Goal: Find specific page/section: Find specific page/section

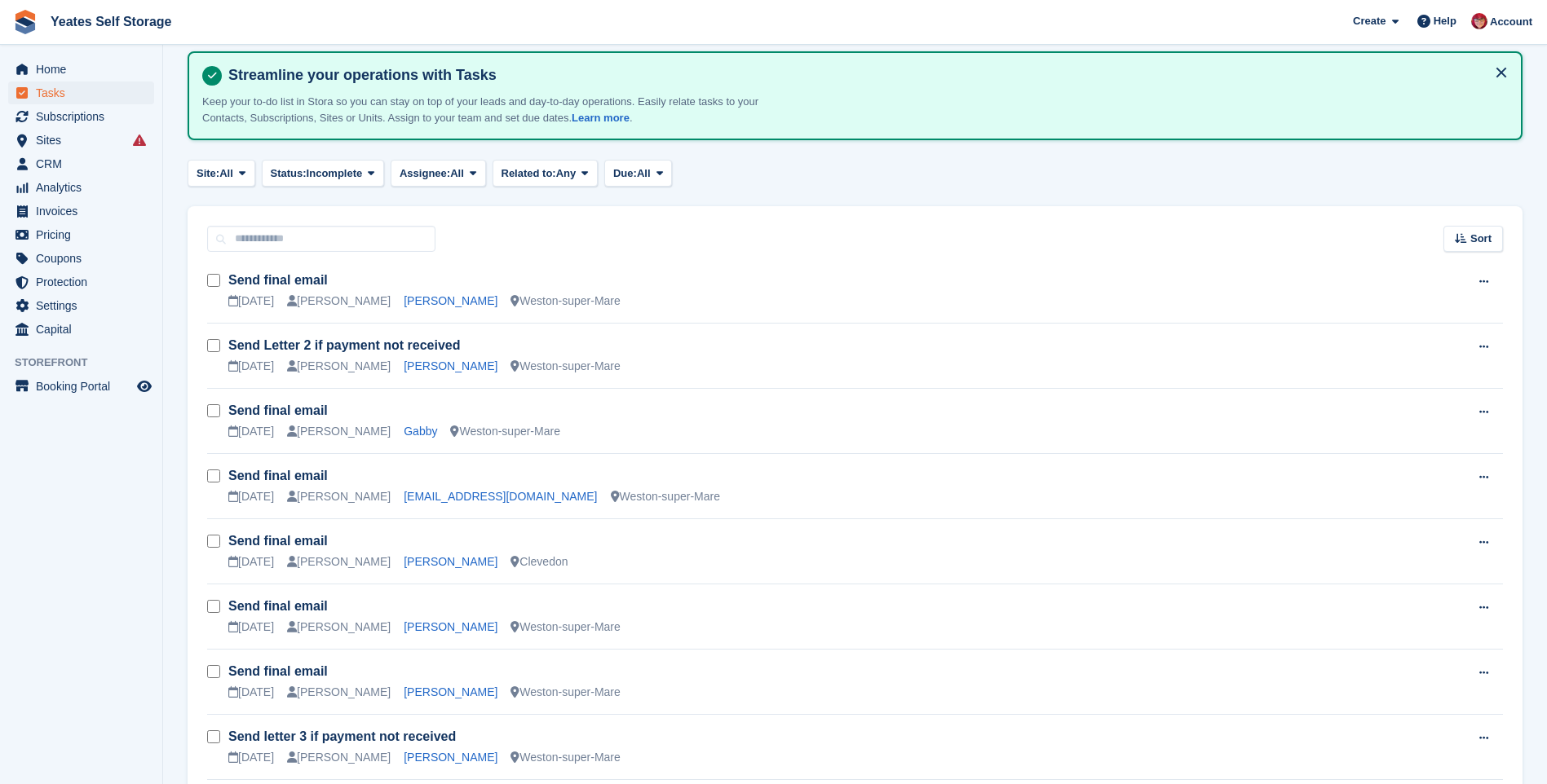
scroll to position [82, 0]
click at [36, 165] on span "CRM" at bounding box center [84, 164] width 98 height 23
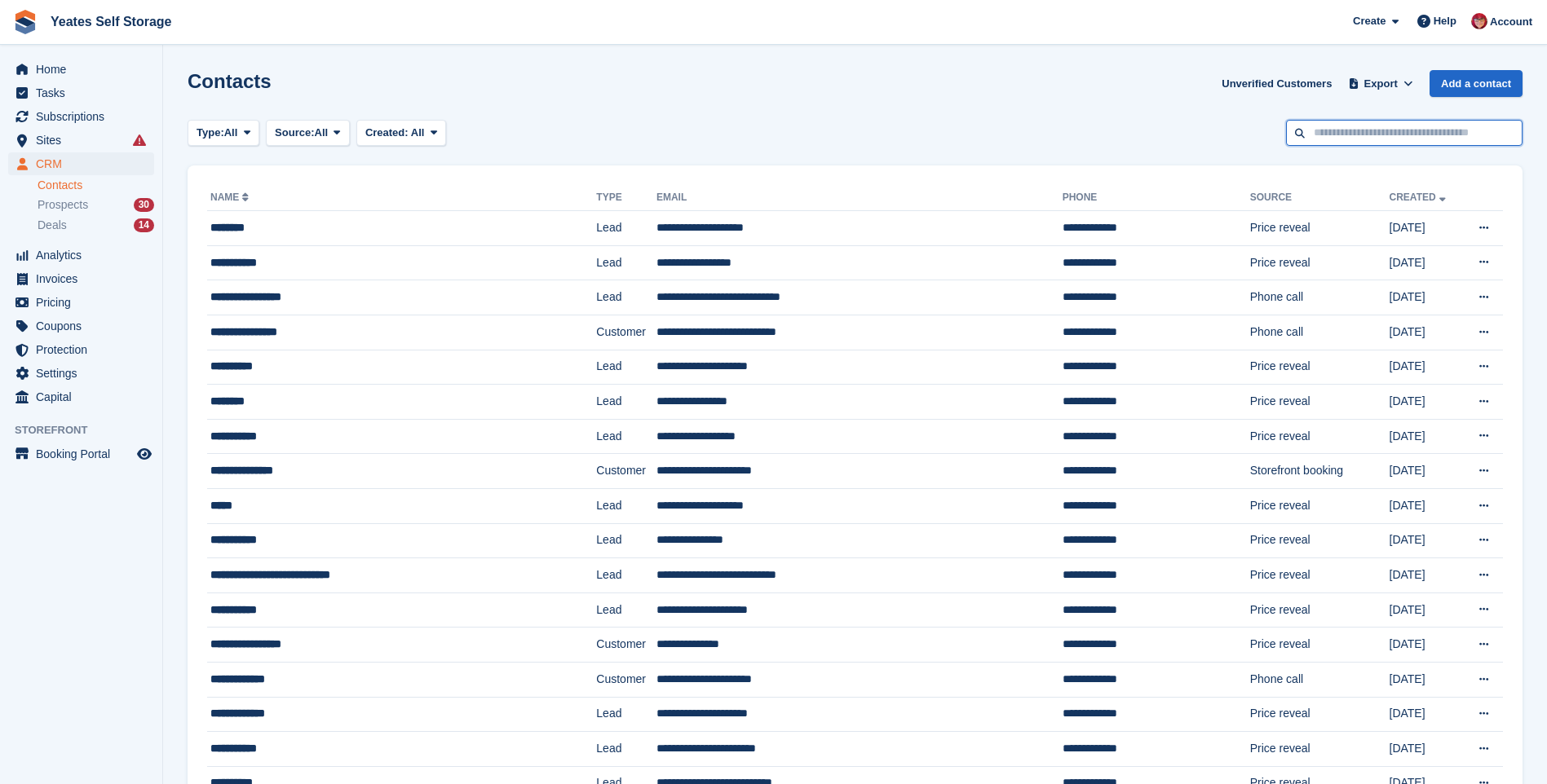
click at [1405, 134] on input "text" at bounding box center [1404, 133] width 236 height 27
type input "***"
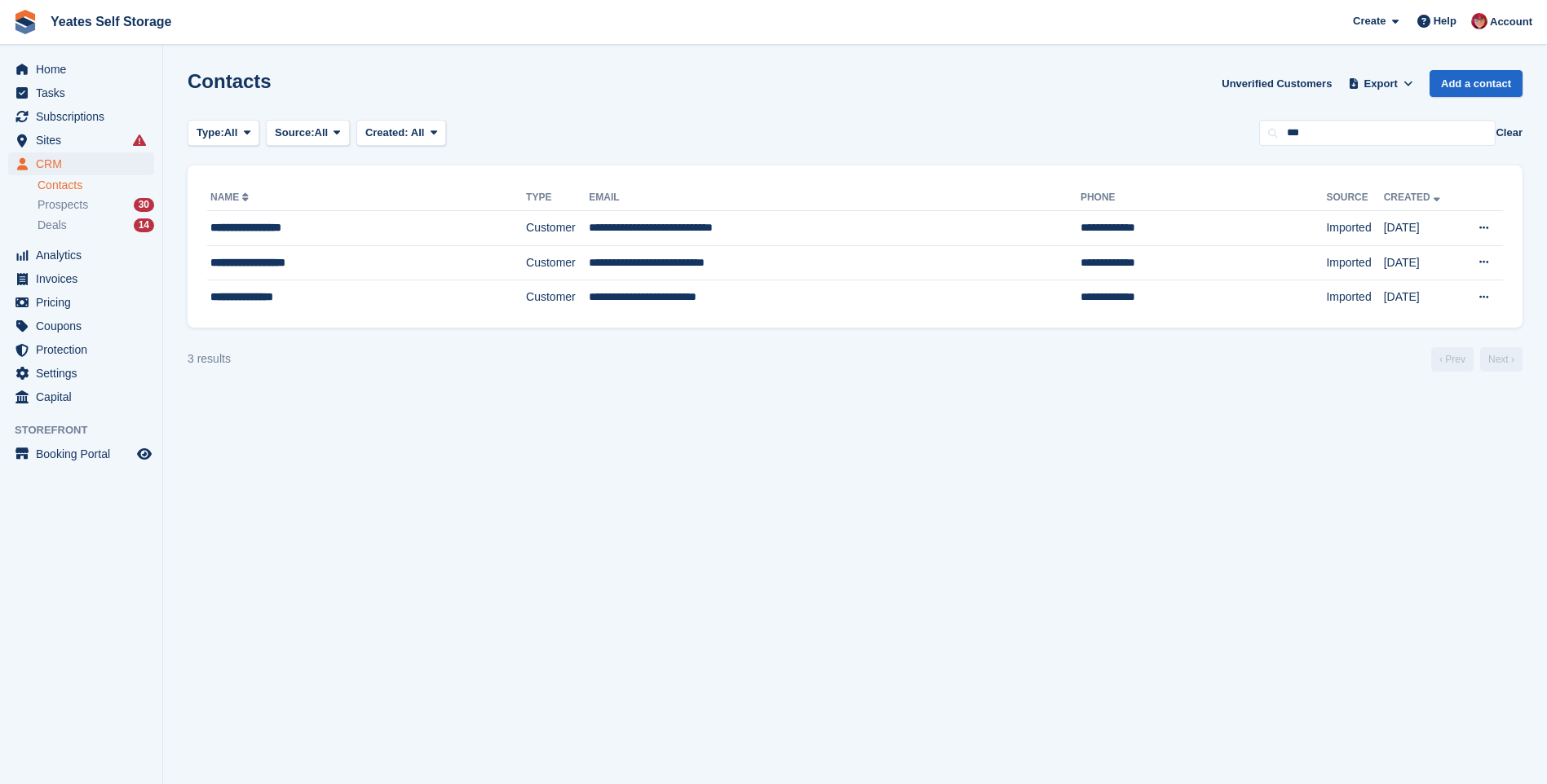
click at [64, 181] on link "Contacts" at bounding box center [95, 185] width 116 height 15
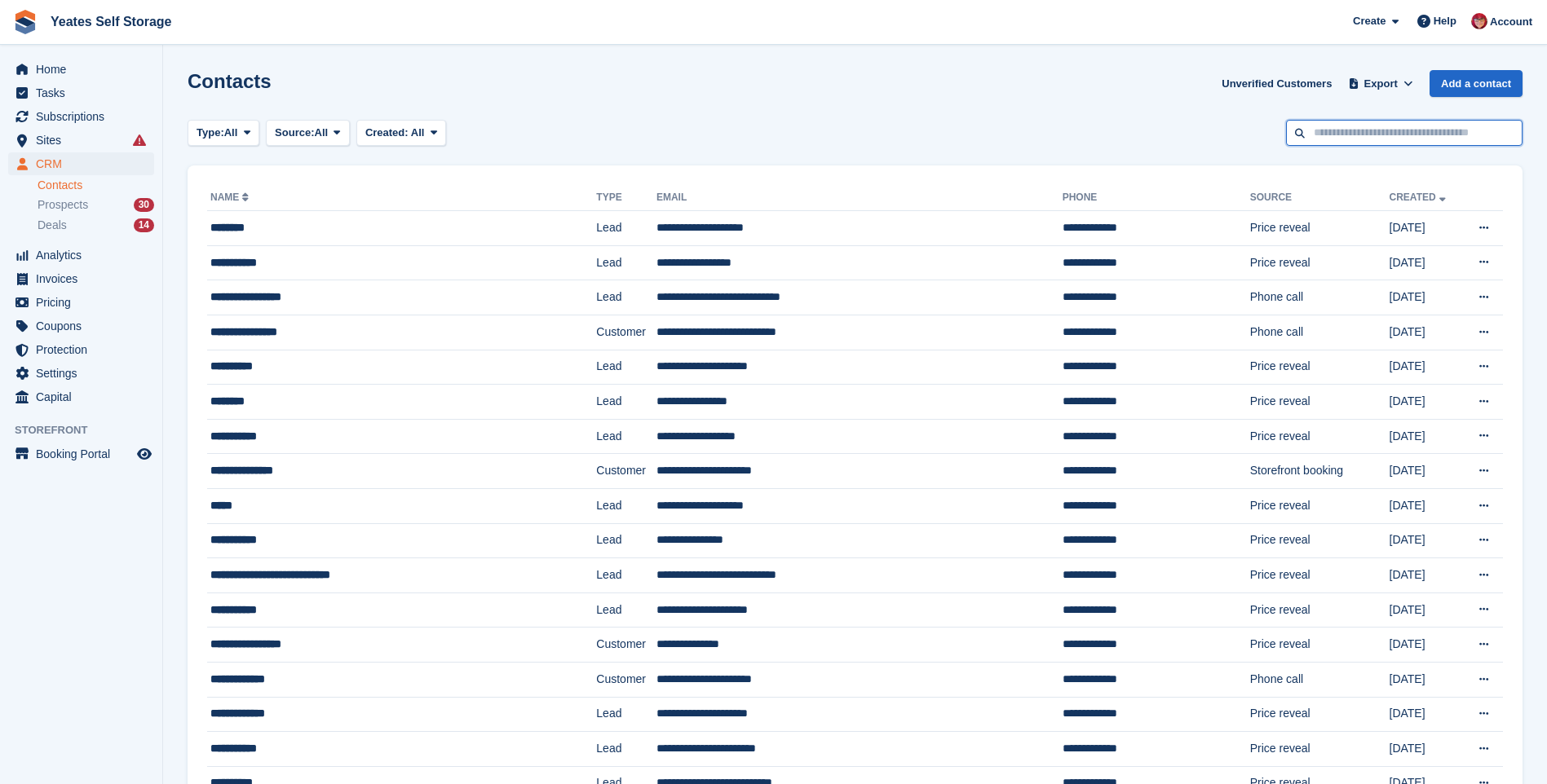
click at [1353, 131] on input "text" at bounding box center [1404, 133] width 236 height 27
type input "****"
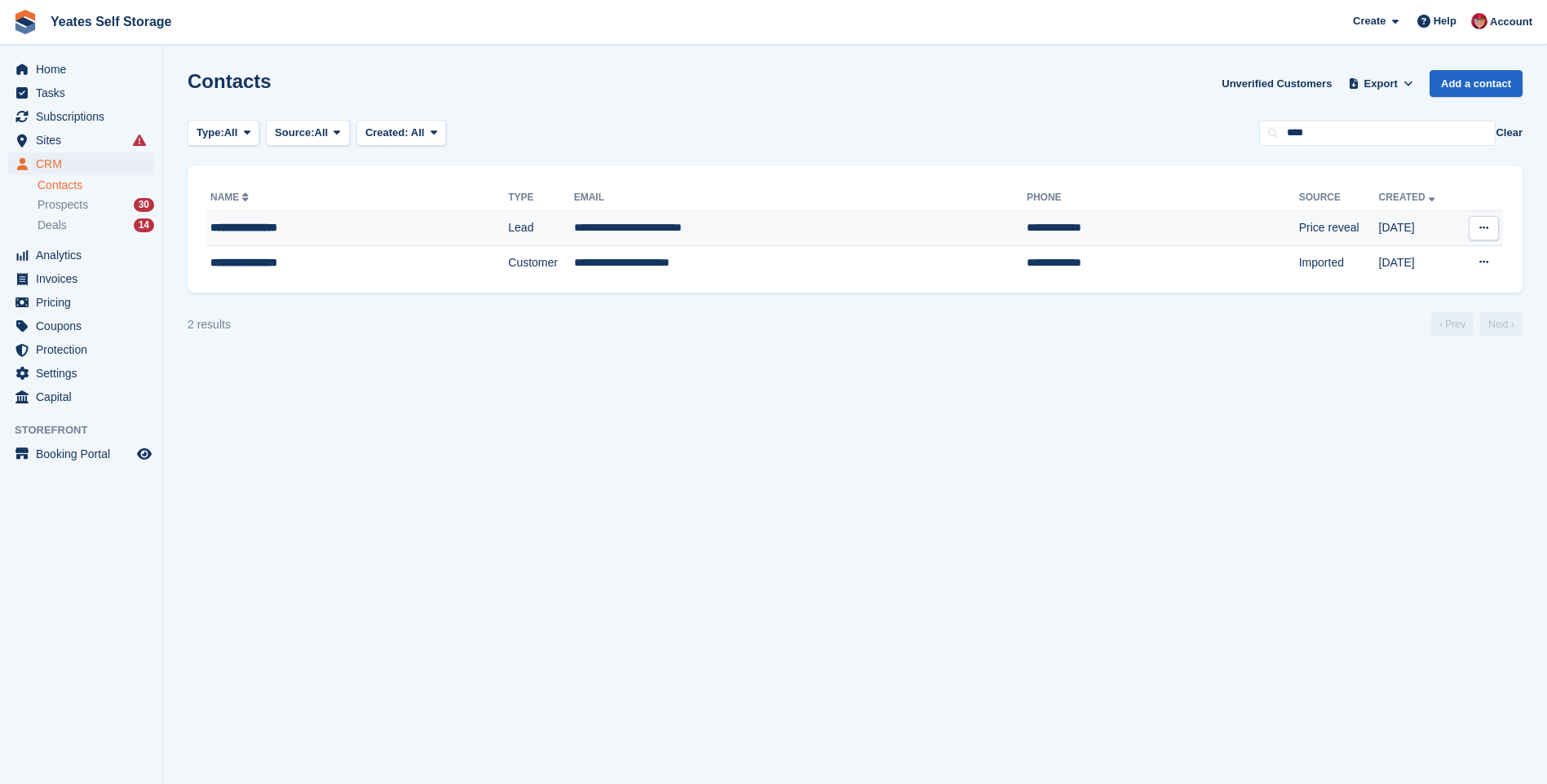
click at [608, 226] on td "**********" at bounding box center [800, 228] width 453 height 35
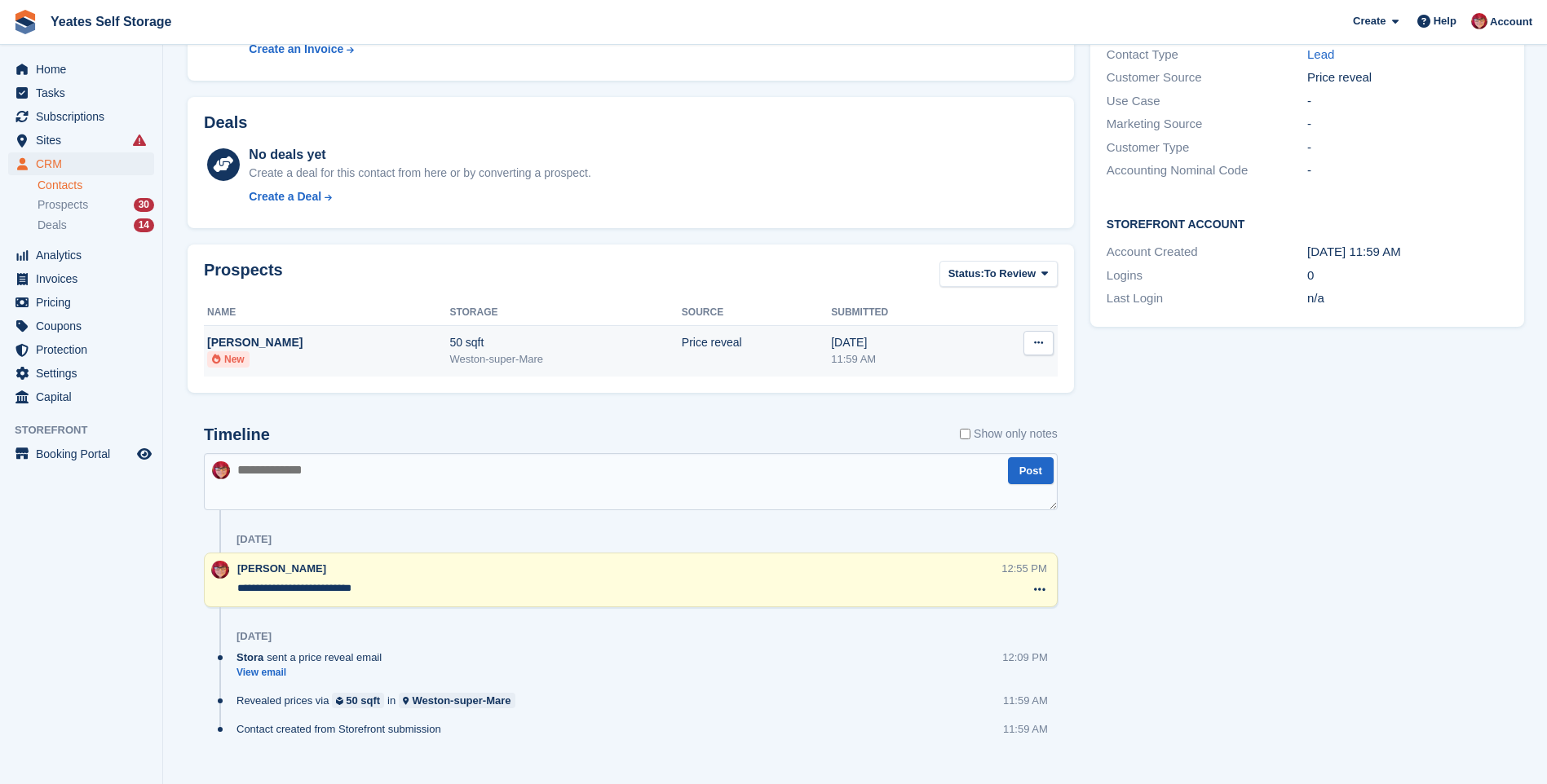
scroll to position [163, 0]
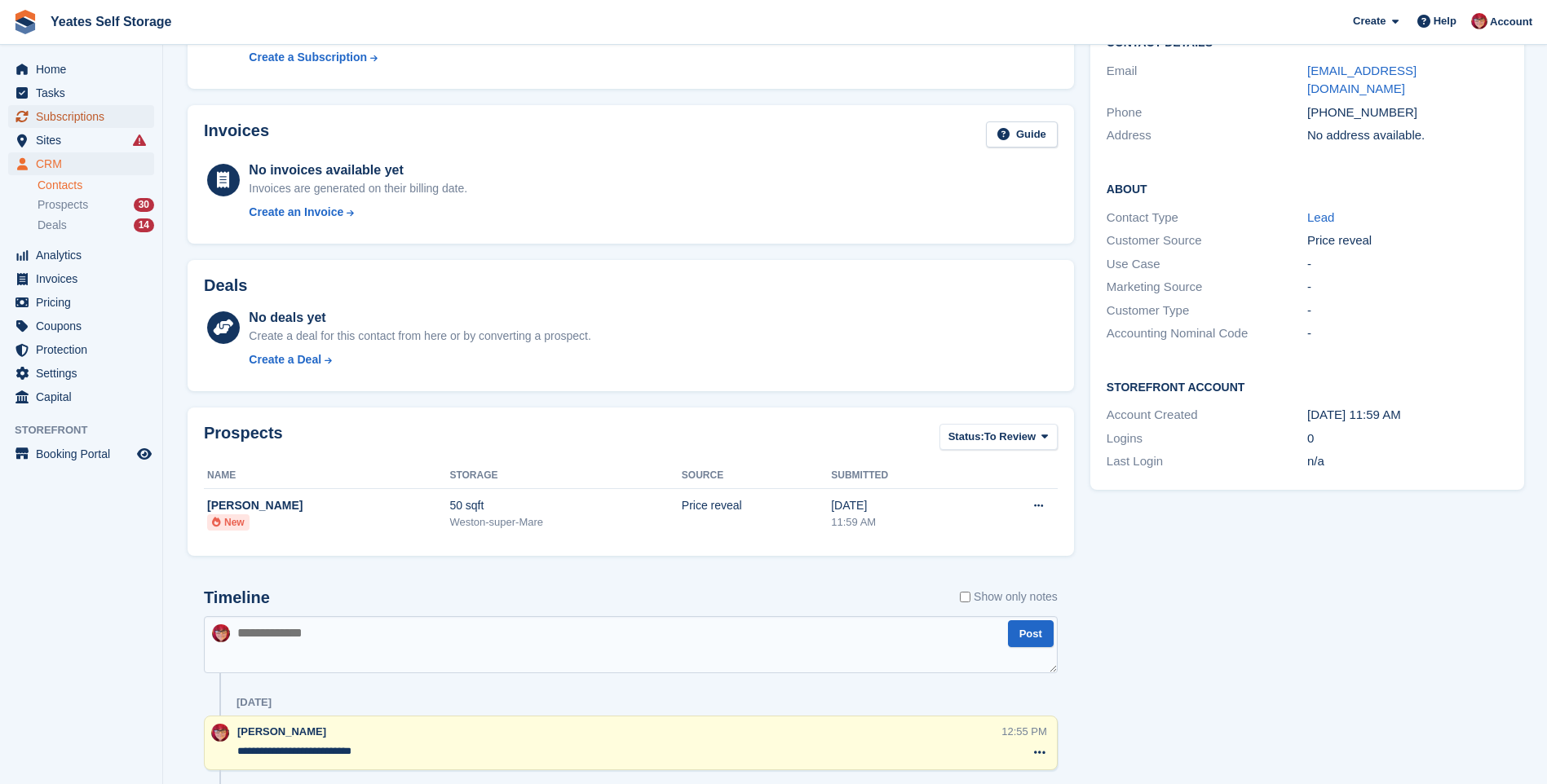
click at [52, 119] on span "Subscriptions" at bounding box center [84, 116] width 98 height 23
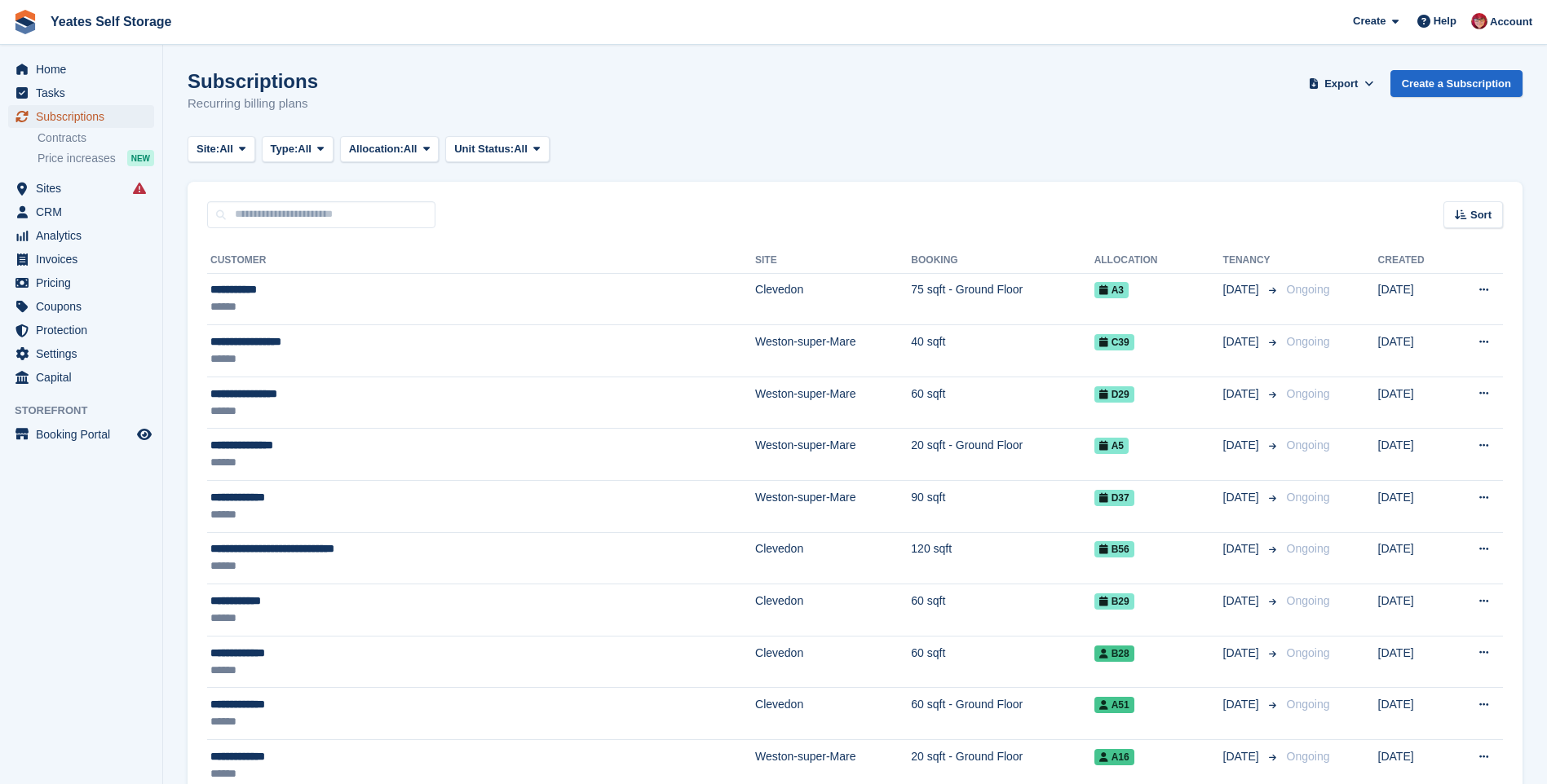
click at [51, 111] on span "Subscriptions" at bounding box center [84, 116] width 98 height 23
click at [25, 116] on icon "menu" at bounding box center [21, 116] width 13 height 13
click at [61, 115] on span "Subscriptions" at bounding box center [84, 116] width 98 height 23
click at [46, 187] on span "Sites" at bounding box center [84, 188] width 98 height 23
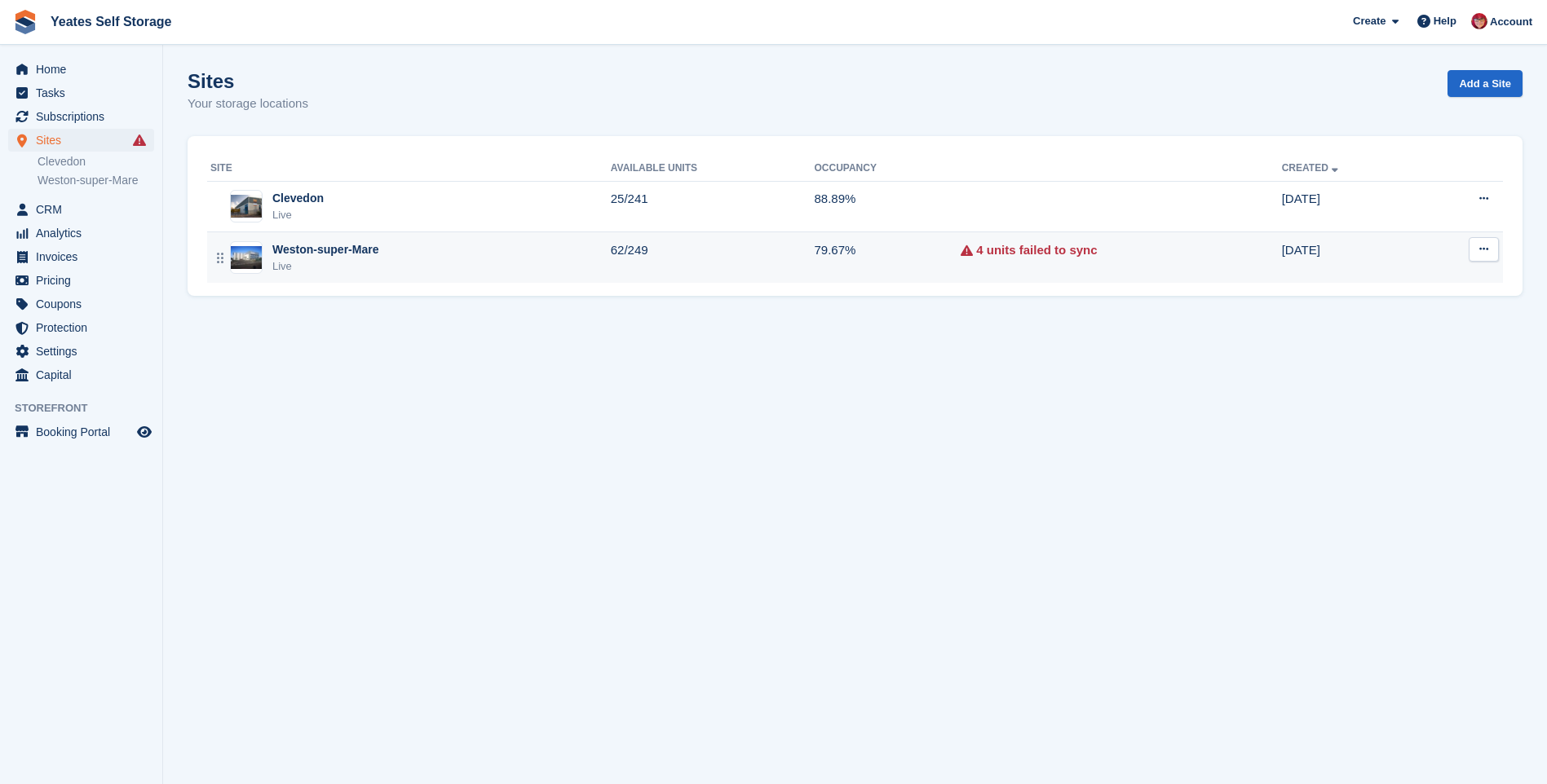
click at [302, 245] on div "Weston-super-Mare" at bounding box center [325, 249] width 106 height 17
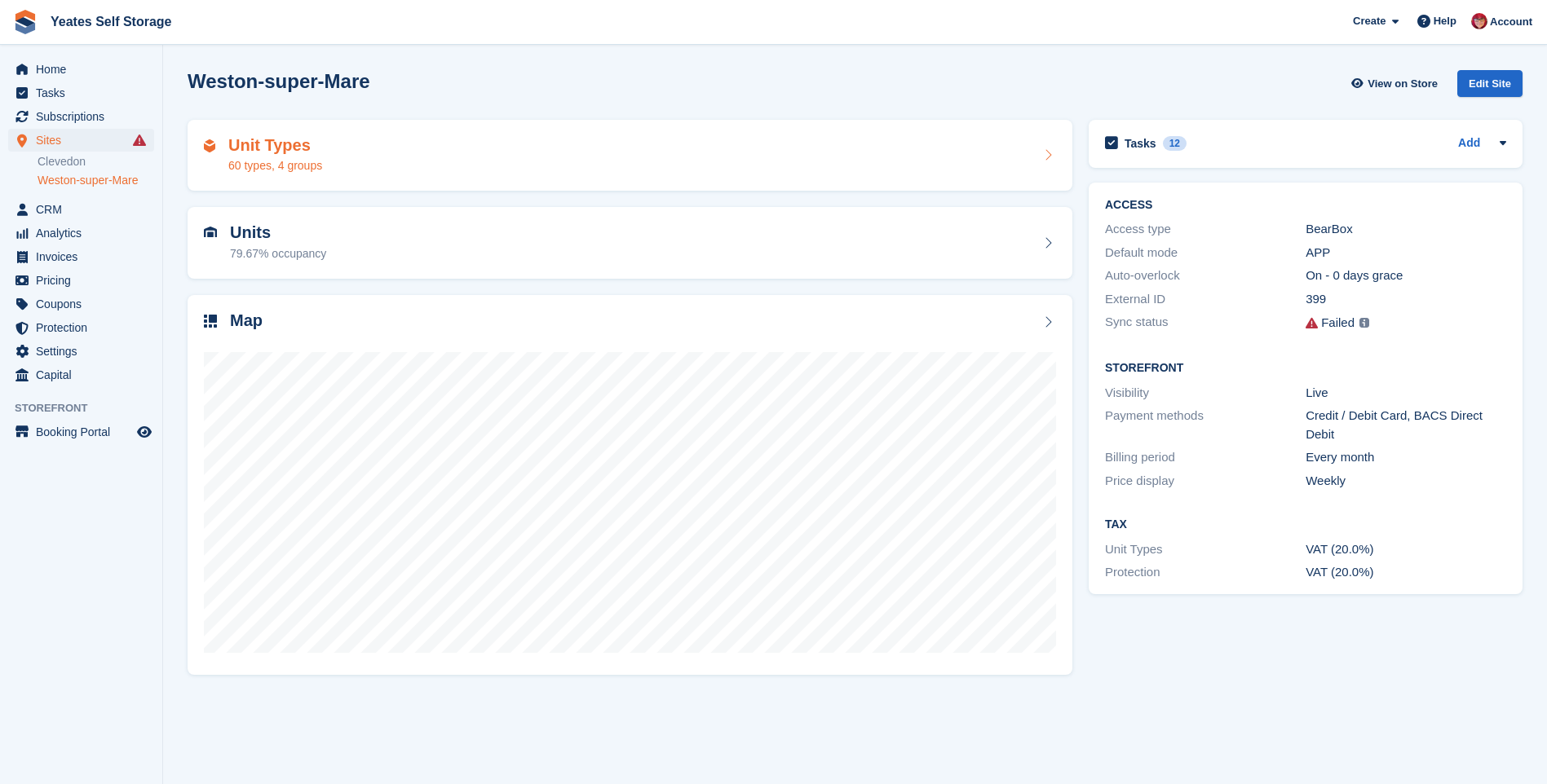
click at [234, 145] on h2 "Unit Types" at bounding box center [275, 145] width 94 height 19
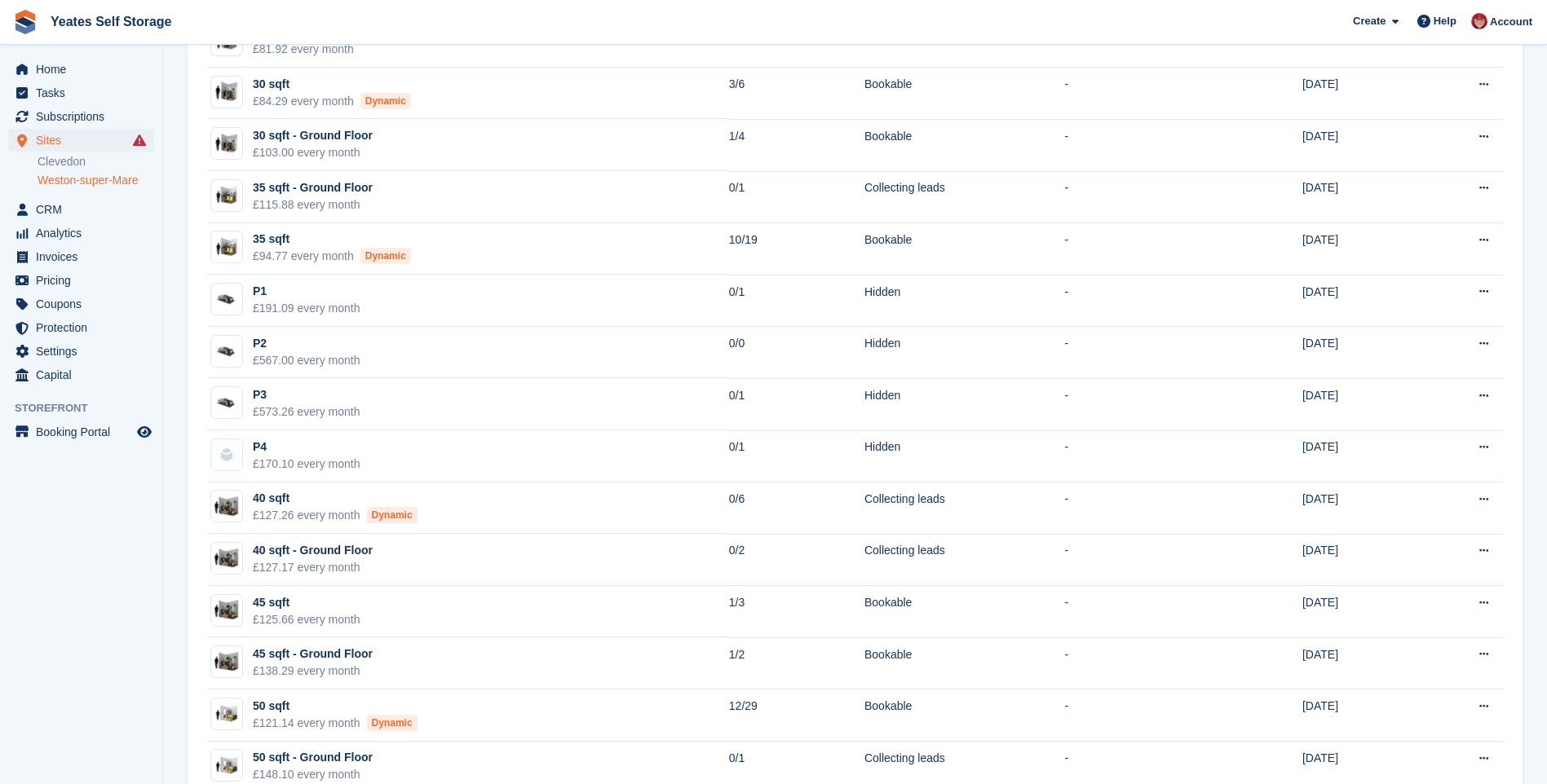
scroll to position [897, 0]
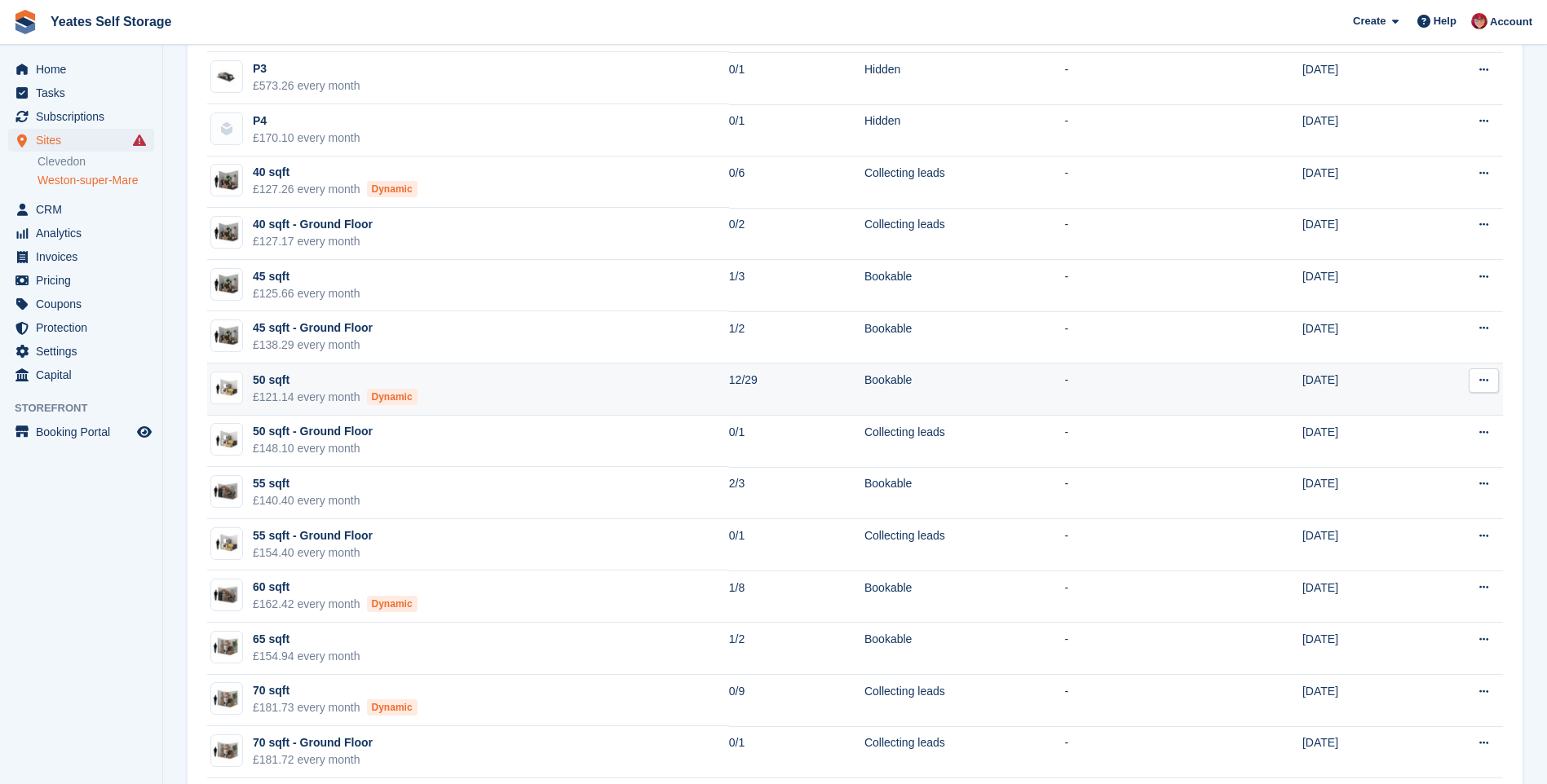
click at [321, 401] on div "£121.14 every month Dynamic" at bounding box center [335, 397] width 164 height 17
